Goal: Find contact information: Find contact information

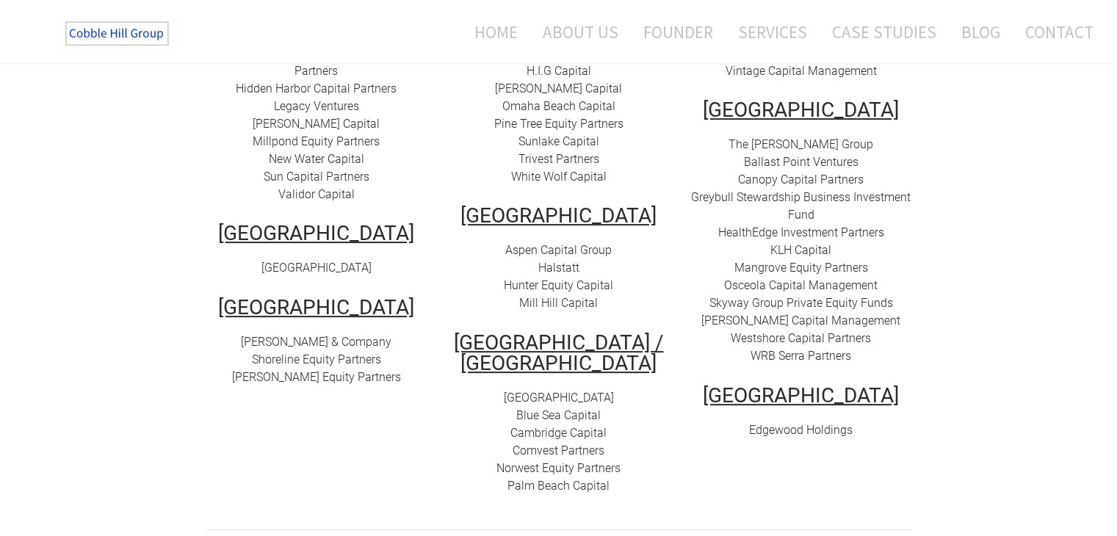
scroll to position [281, 0]
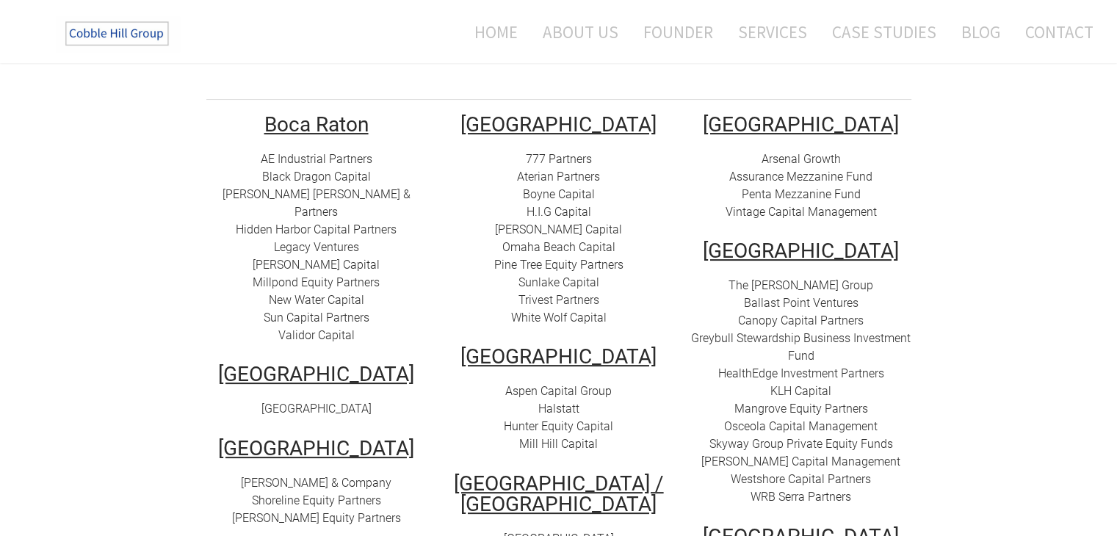
click at [326, 152] on link "AE Industrial Partners" at bounding box center [317, 159] width 112 height 14
click at [336, 170] on link "Black Dragon Capital" at bounding box center [316, 177] width 109 height 14
click at [340, 187] on link "Brockway Moran & Partners" at bounding box center [317, 203] width 188 height 32
click at [329, 223] on link "Hidden Harbor Capital Partners" at bounding box center [316, 230] width 161 height 14
click at [314, 240] on link "Legacy Ventures" at bounding box center [316, 247] width 85 height 14
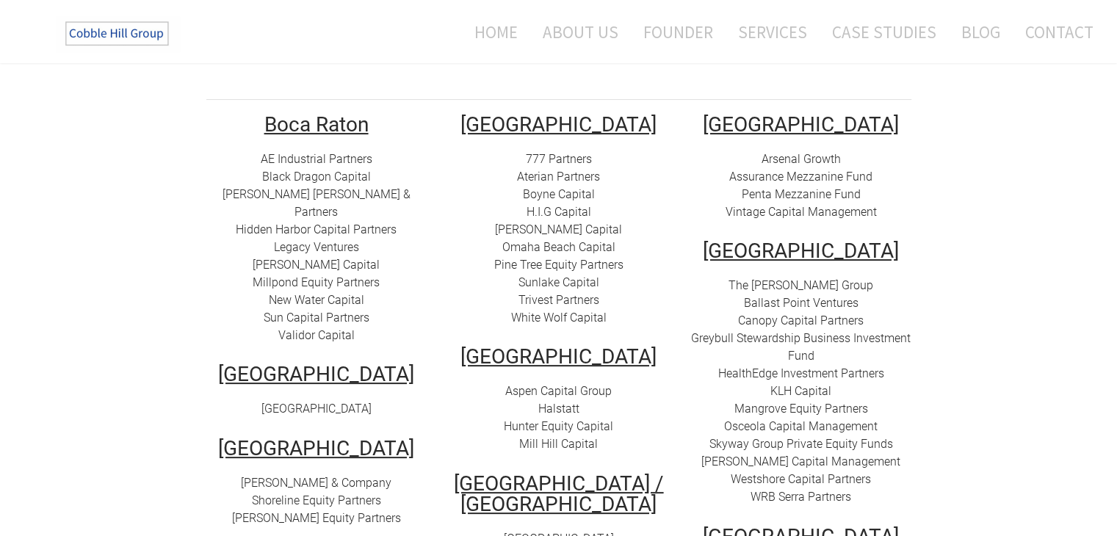
click at [331, 275] on link "Millpond Equity Partners" at bounding box center [316, 282] width 127 height 14
click at [319, 293] on link "New Water Capital" at bounding box center [316, 300] width 95 height 14
click at [297, 311] on link "Sun Capital Partners" at bounding box center [317, 318] width 106 height 14
click at [319, 328] on link "Validor Capital" at bounding box center [316, 335] width 76 height 14
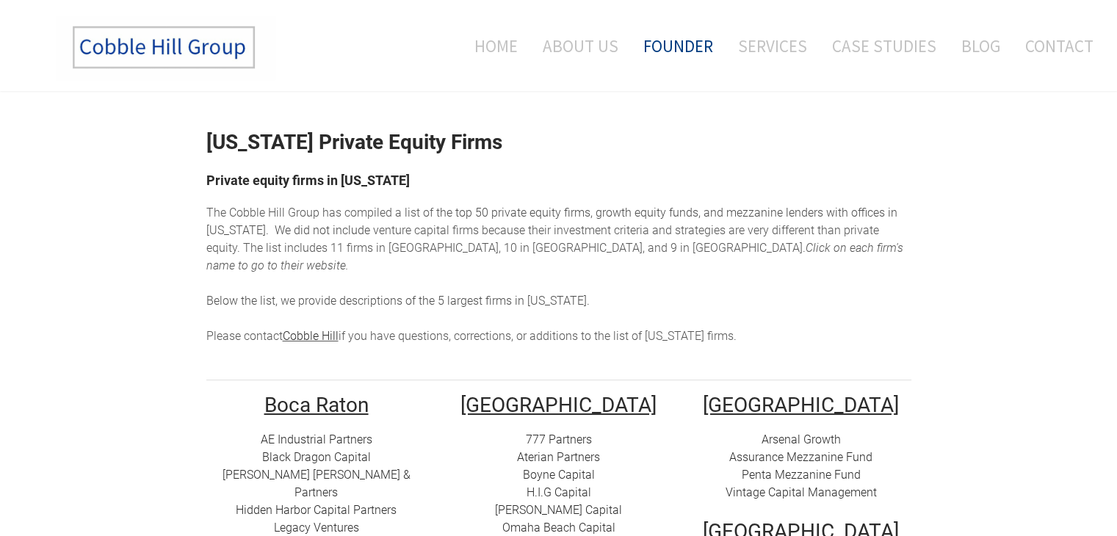
click at [687, 45] on link "Founder" at bounding box center [678, 45] width 92 height 61
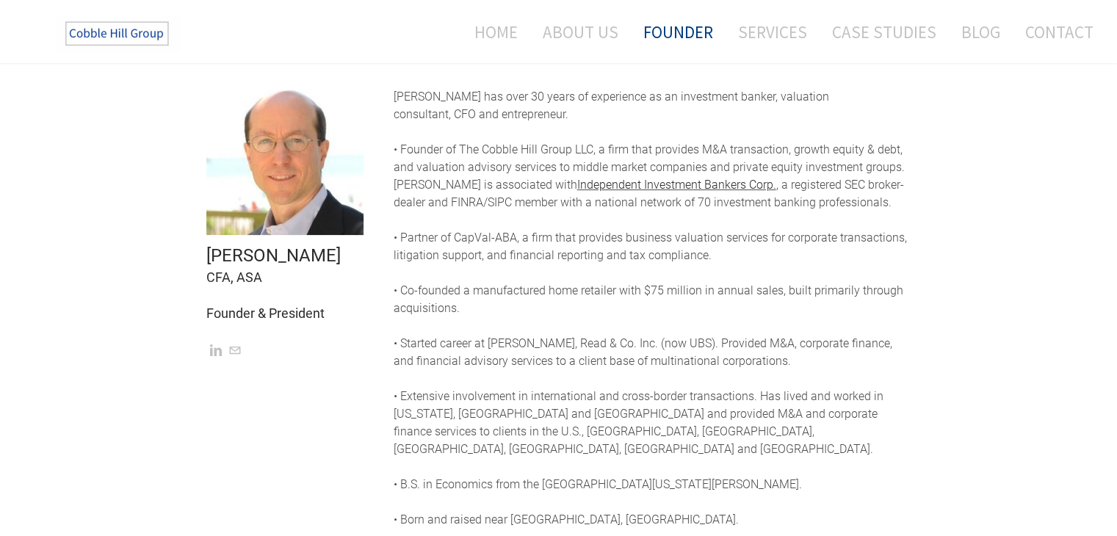
scroll to position [375, 0]
click at [235, 347] on link "Mail" at bounding box center [235, 349] width 12 height 14
click at [1058, 33] on link "Contact" at bounding box center [1053, 31] width 79 height 39
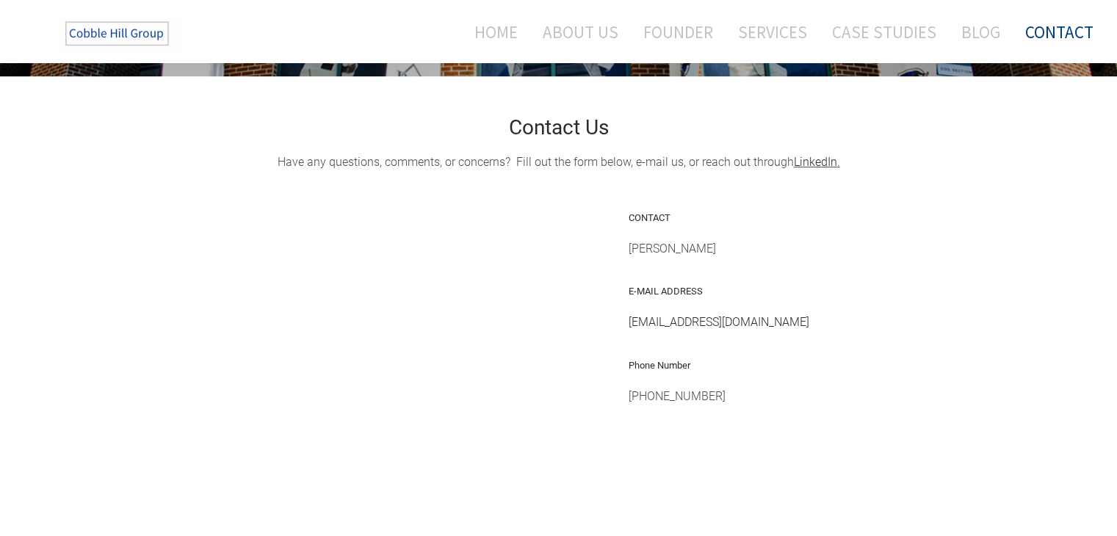
scroll to position [281, 0]
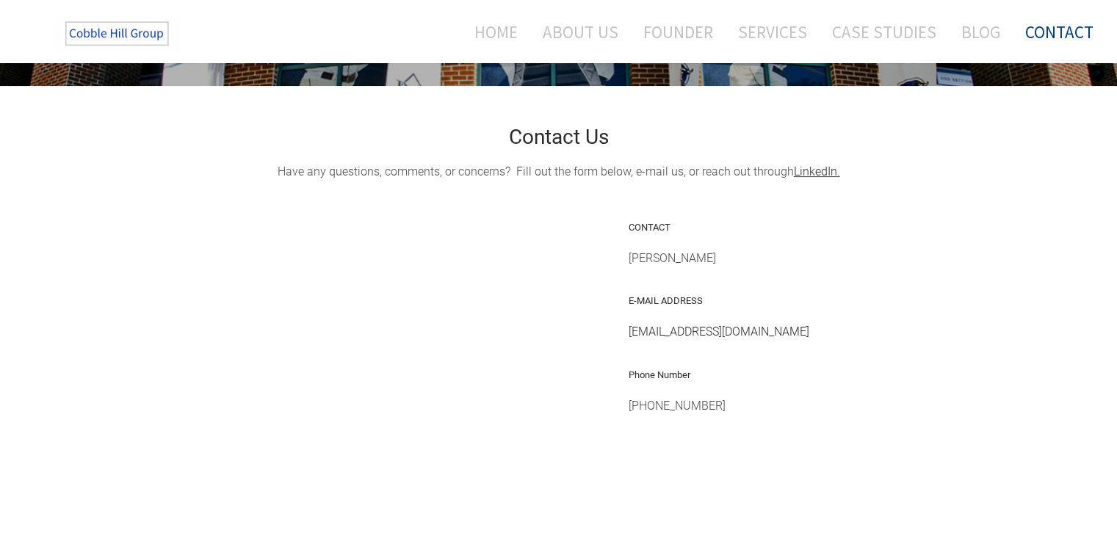
click at [773, 331] on link "[EMAIL_ADDRESS][DOMAIN_NAME]" at bounding box center [718, 332] width 181 height 14
drag, startPoint x: 794, startPoint y: 330, endPoint x: 634, endPoint y: 327, distance: 160.1
click at [634, 327] on div "[EMAIL_ADDRESS][DOMAIN_NAME]" at bounding box center [769, 332] width 283 height 18
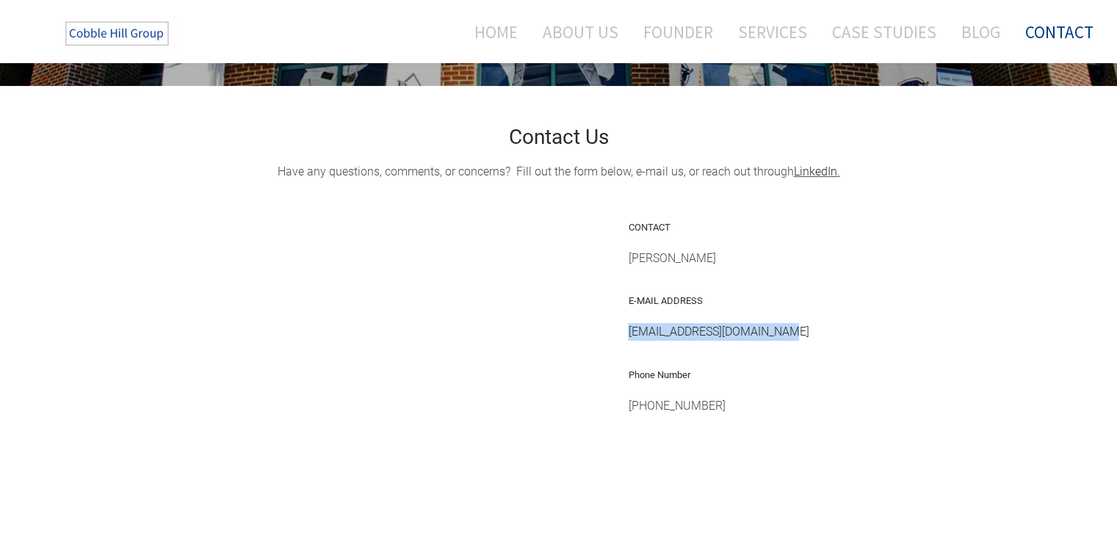
copy link "[EMAIL_ADDRESS][DOMAIN_NAME]"
click at [511, 33] on link "Home" at bounding box center [490, 31] width 76 height 39
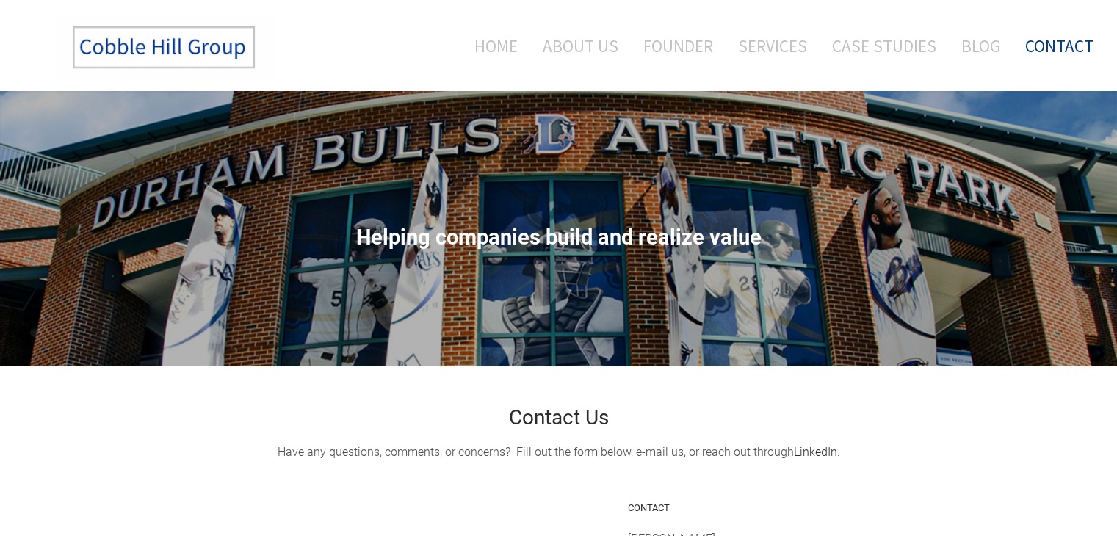
scroll to position [281, 0]
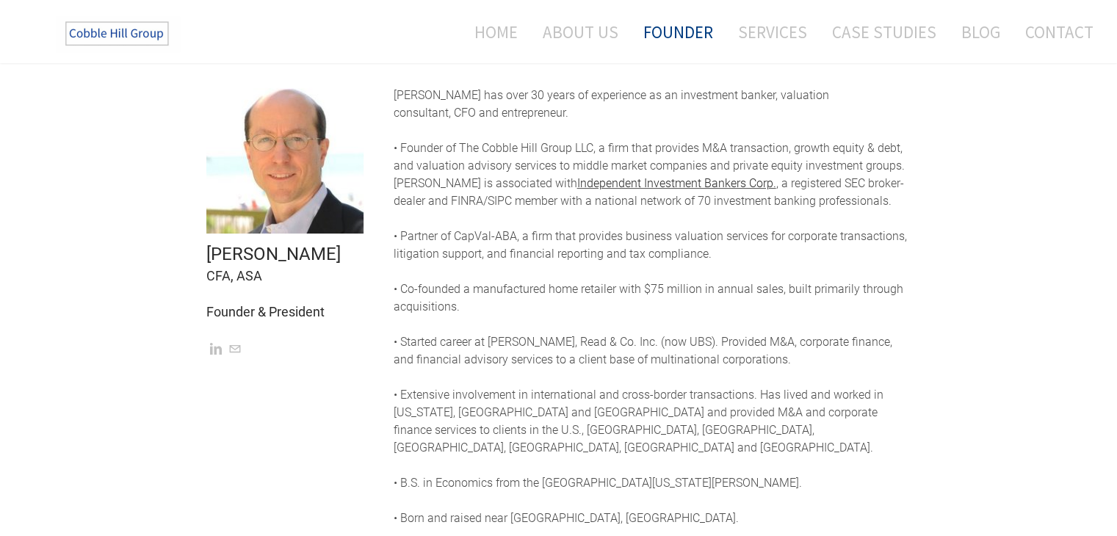
scroll to position [466, 0]
